Goal: Information Seeking & Learning: Understand process/instructions

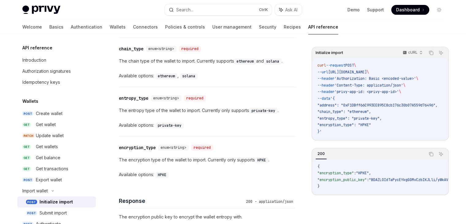
scroll to position [337, 0]
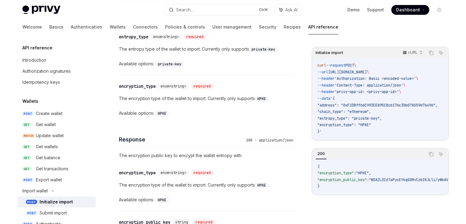
click at [265, 96] on span "HPKE" at bounding box center [261, 98] width 9 height 5
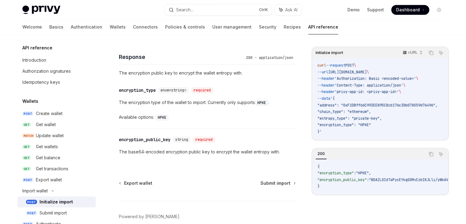
scroll to position [448, 0]
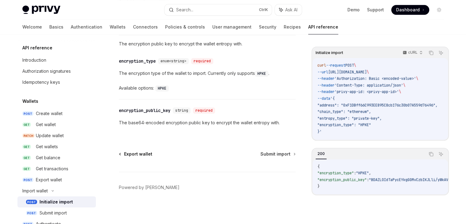
click at [138, 151] on span "Export wallet" at bounding box center [138, 154] width 28 height 6
type textarea "*"
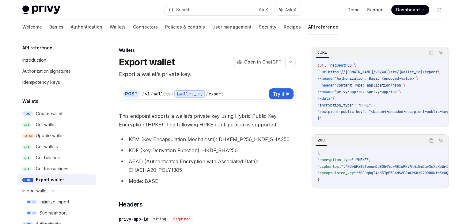
click at [400, 130] on div "cURL Copy Ask AI curl --request POST \ --url https://api.privy.io/v1/wallets/{w…" at bounding box center [379, 117] width 137 height 141
click at [400, 127] on div "cURL Copy Ask AI curl --request POST \ --url https://api.privy.io/v1/wallets/{w…" at bounding box center [379, 87] width 137 height 80
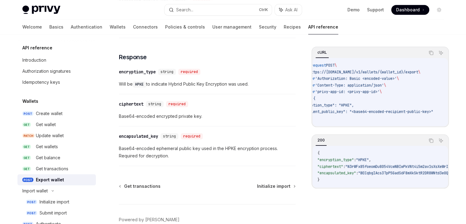
scroll to position [434, 0]
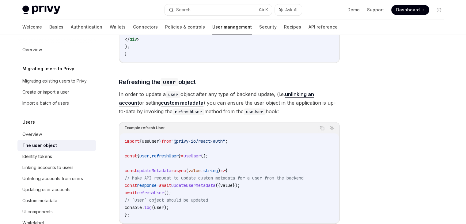
scroll to position [857, 0]
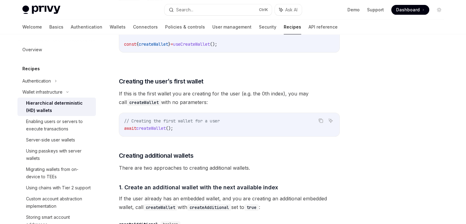
scroll to position [276, 0]
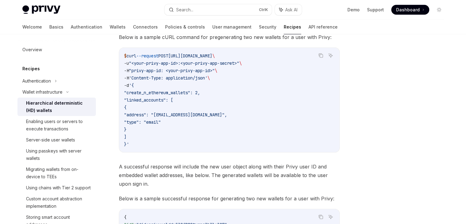
scroll to position [1745, 0]
